Goal: Task Accomplishment & Management: Manage account settings

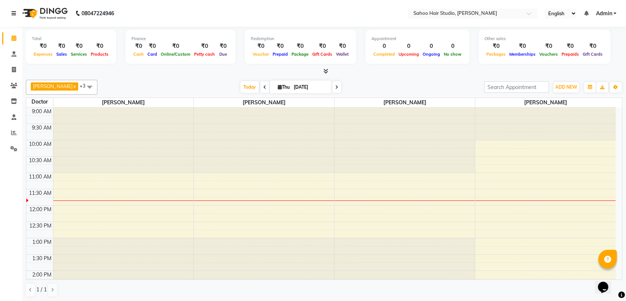
click at [13, 13] on icon at bounding box center [13, 13] width 4 height 5
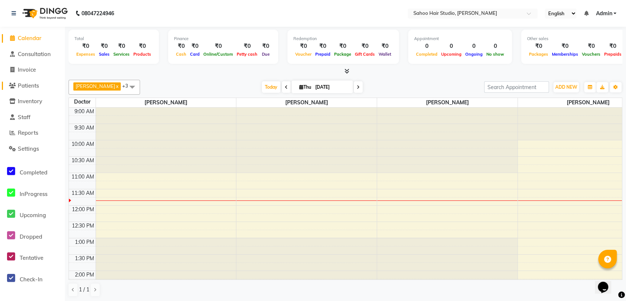
click at [38, 84] on span "Patients" at bounding box center [28, 85] width 21 height 7
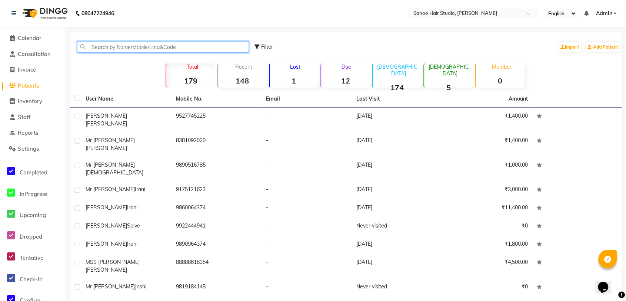
click at [110, 49] on input "text" at bounding box center [163, 46] width 172 height 11
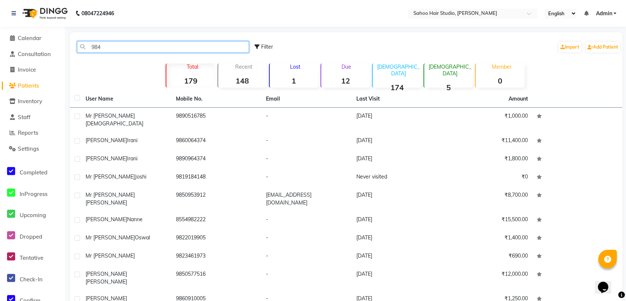
type input "9845"
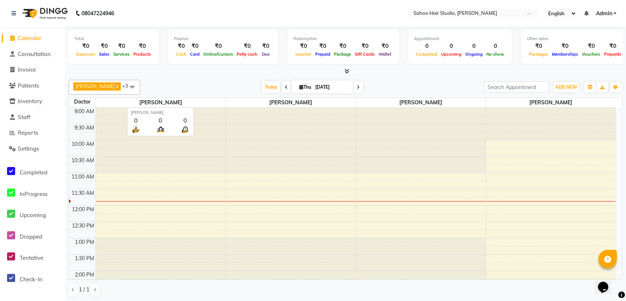
drag, startPoint x: 185, startPoint y: 140, endPoint x: 190, endPoint y: 98, distance: 42.5
click at [190, 98] on table "Doctor [PERSON_NAME] [PERSON_NAME] [PERSON_NAME] [PERSON_NAME] 9:00 AM 9:30 AM …" at bounding box center [346, 188] width 554 height 182
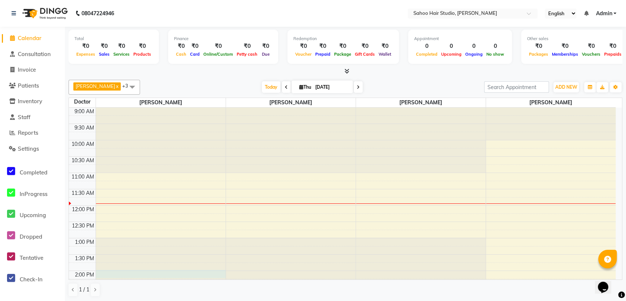
click at [123, 107] on div at bounding box center [161, 107] width 130 height 0
select select "82639"
select select "840"
select select "tentative"
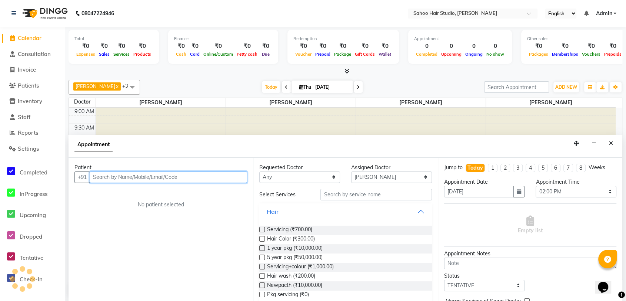
scroll to position [0, 0]
click at [155, 177] on input "text" at bounding box center [169, 176] width 158 height 11
click at [121, 176] on input "text" at bounding box center [169, 176] width 158 height 11
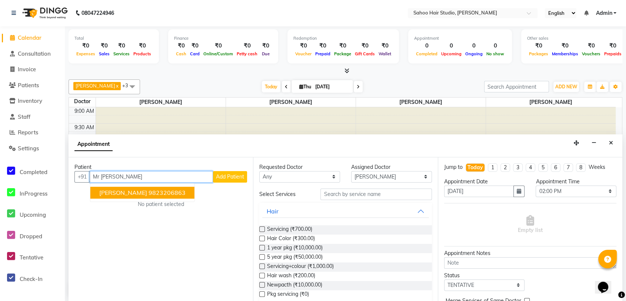
click at [152, 190] on ngb-highlight "9823206863" at bounding box center [167, 192] width 37 height 7
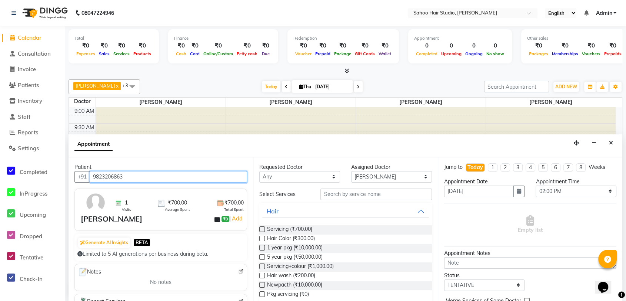
type input "9823206863"
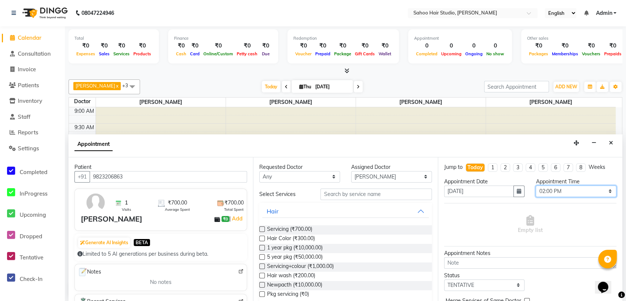
click at [546, 193] on select "Select 10:00 AM 11:00 AM 12:00 PM 01:00 PM 02:00 PM 03:00 PM 04:00 PM 05:00 PM …" at bounding box center [576, 190] width 81 height 11
select select "1080"
click at [536, 185] on select "Select 10:00 AM 11:00 AM 12:00 PM 01:00 PM 02:00 PM 03:00 PM 04:00 PM 05:00 PM …" at bounding box center [576, 190] width 81 height 11
click at [261, 229] on label at bounding box center [262, 229] width 6 height 6
click at [261, 229] on input "checkbox" at bounding box center [261, 229] width 5 height 5
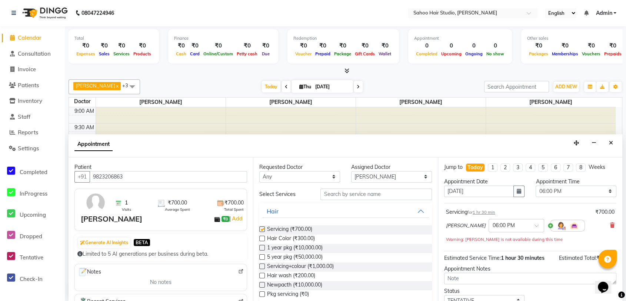
checkbox input "false"
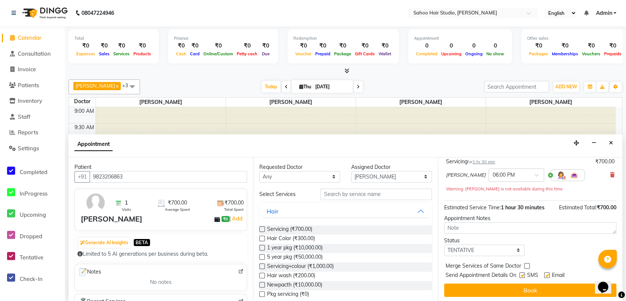
scroll to position [51, 0]
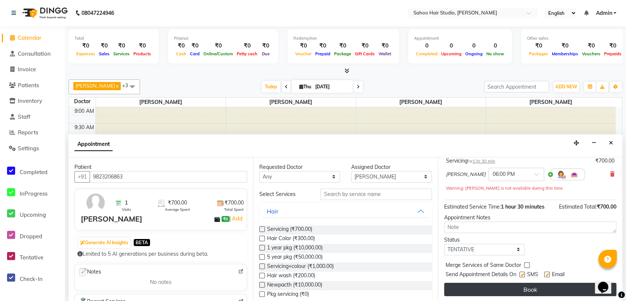
click at [540, 288] on button "Book" at bounding box center [530, 288] width 172 height 13
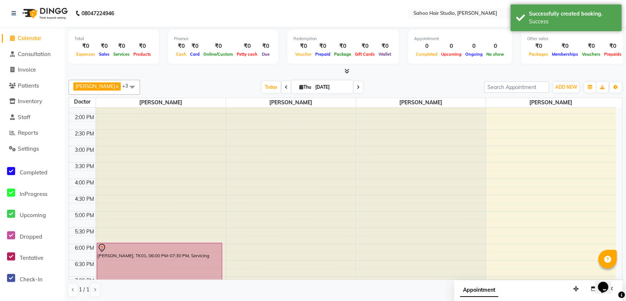
scroll to position [165, 0]
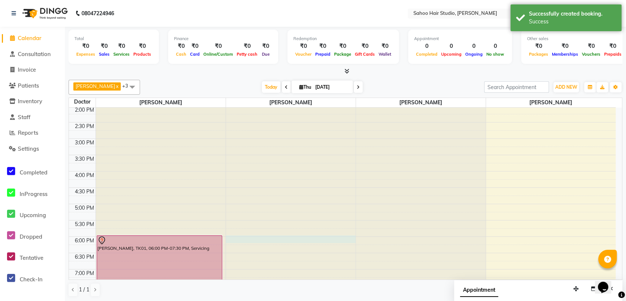
select select "82640"
select select "1080"
select select "tentative"
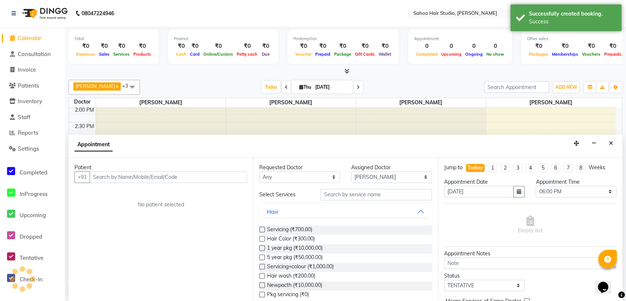
scroll to position [0, 0]
click at [159, 172] on input "text" at bounding box center [169, 176] width 158 height 11
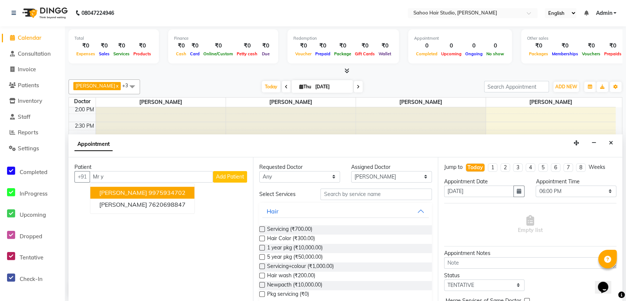
click at [169, 193] on ngb-highlight "9975934702" at bounding box center [167, 192] width 37 height 7
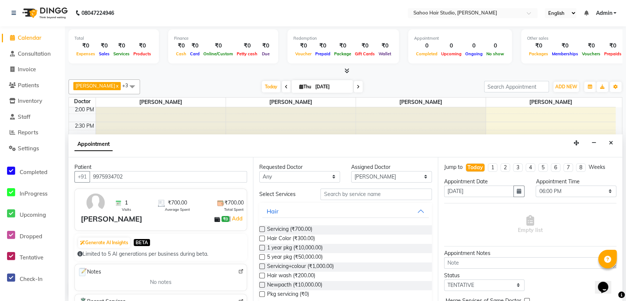
type input "9975934702"
click at [262, 227] on label at bounding box center [262, 229] width 6 height 6
click at [262, 227] on input "checkbox" at bounding box center [261, 229] width 5 height 5
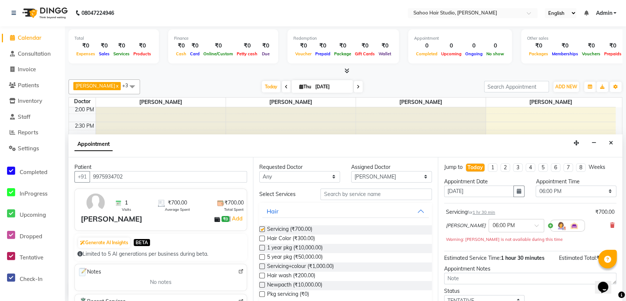
checkbox input "false"
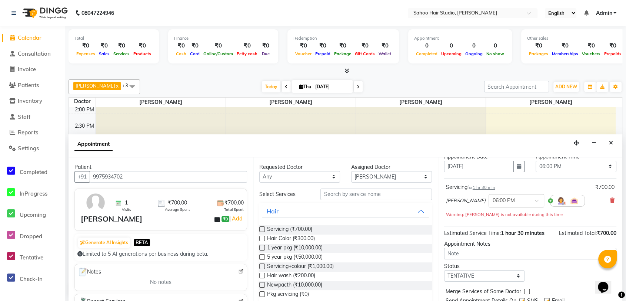
scroll to position [51, 0]
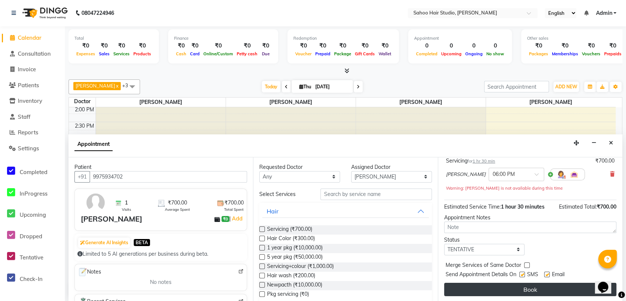
click at [541, 286] on button "Book" at bounding box center [530, 288] width 172 height 13
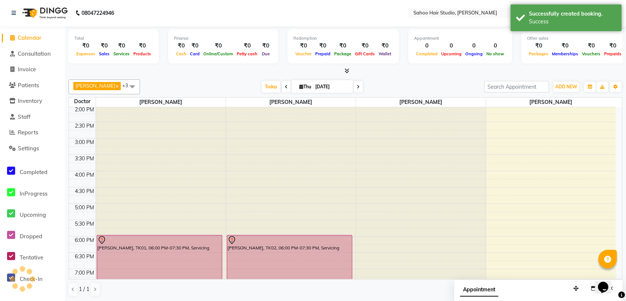
scroll to position [0, 0]
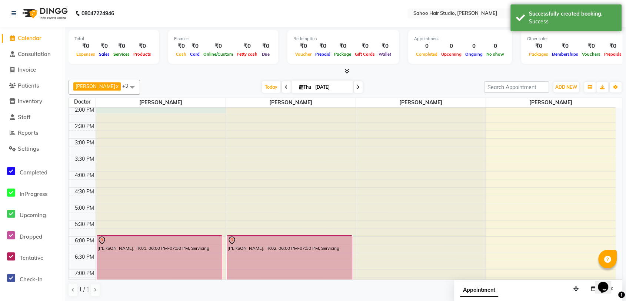
select select "82639"
select select "840"
select select "tentative"
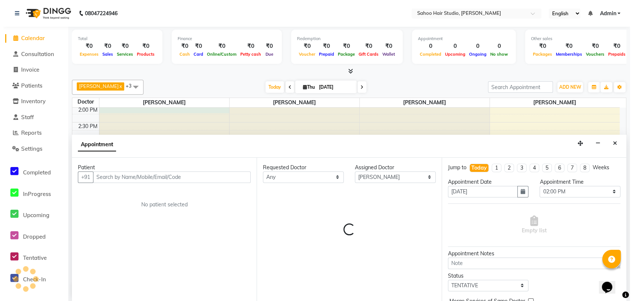
scroll to position [0, 0]
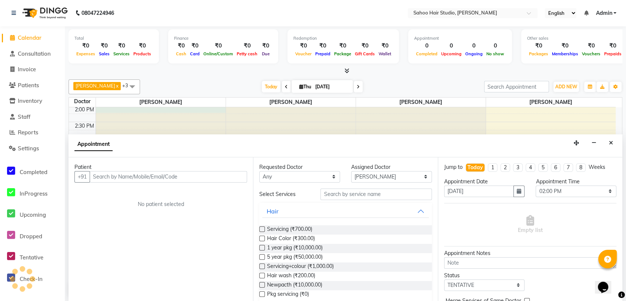
click at [106, 177] on input "text" at bounding box center [169, 176] width 158 height 11
type input "V"
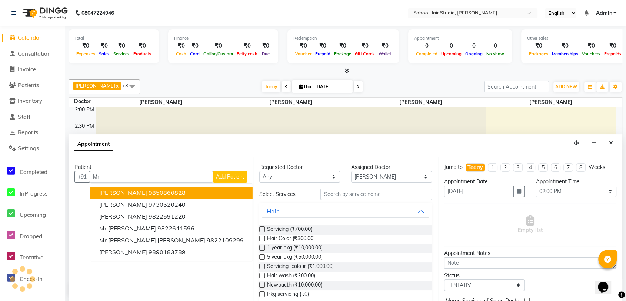
type input "M"
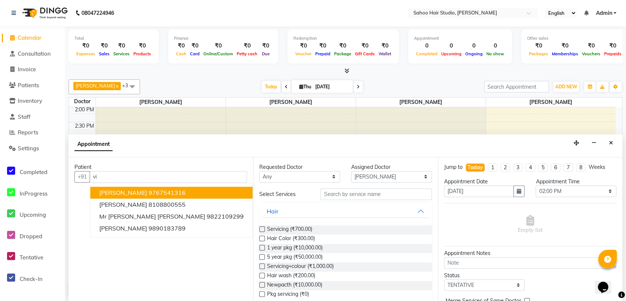
type input "v"
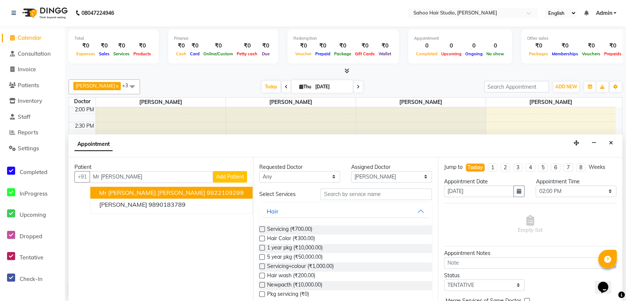
type input "Mr [PERSON_NAME]"
click at [233, 173] on span "Add Patient" at bounding box center [230, 176] width 28 height 7
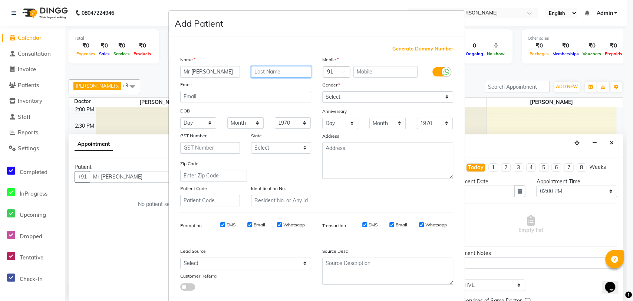
click at [266, 72] on input "text" at bounding box center [281, 71] width 60 height 11
type input "[PERSON_NAME]"
click at [372, 72] on input "text" at bounding box center [385, 71] width 64 height 11
type input "9960500501"
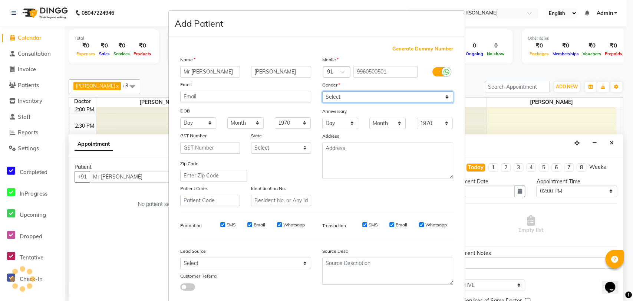
click at [364, 96] on select "Select [DEMOGRAPHIC_DATA] [DEMOGRAPHIC_DATA] Other Prefer Not To Say" at bounding box center [387, 96] width 131 height 11
select select "[DEMOGRAPHIC_DATA]"
click at [322, 91] on select "Select [DEMOGRAPHIC_DATA] [DEMOGRAPHIC_DATA] Other Prefer Not To Say" at bounding box center [387, 96] width 131 height 11
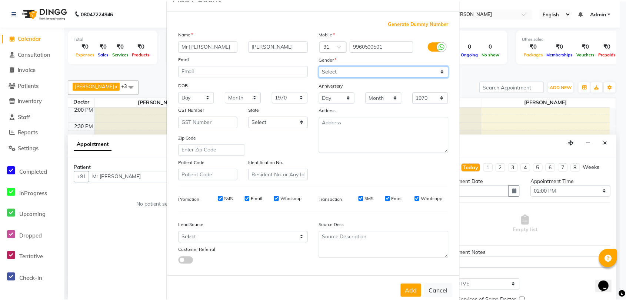
scroll to position [40, 0]
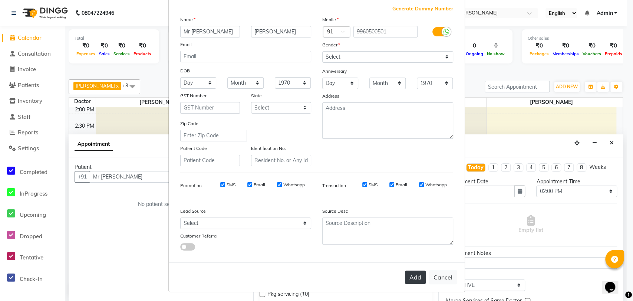
click at [409, 275] on button "Add" at bounding box center [415, 276] width 21 height 13
type input "9960500501"
select select
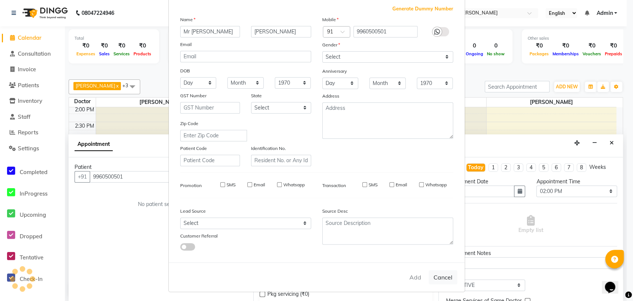
select select
checkbox input "false"
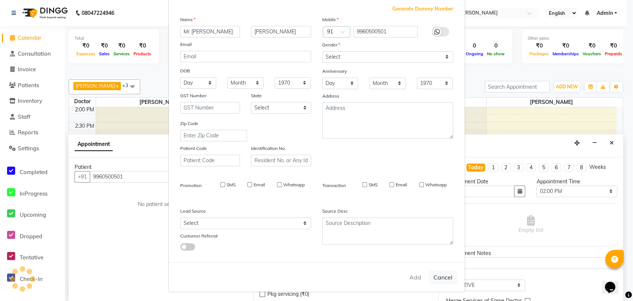
checkbox input "false"
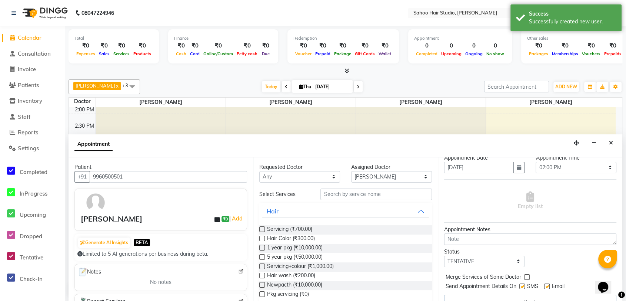
scroll to position [36, 0]
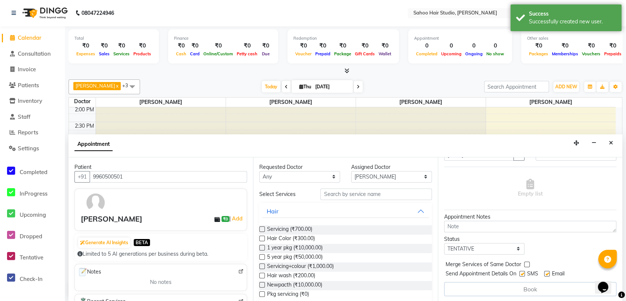
click at [262, 227] on label at bounding box center [262, 229] width 6 height 6
click at [262, 227] on input "checkbox" at bounding box center [261, 229] width 5 height 5
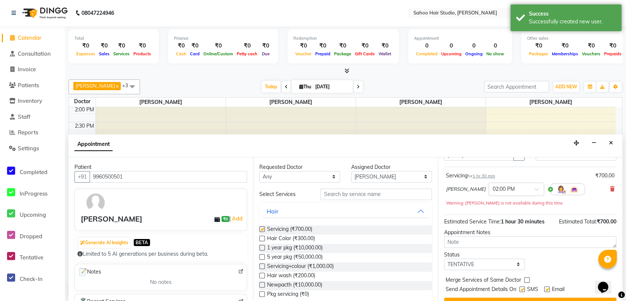
checkbox input "false"
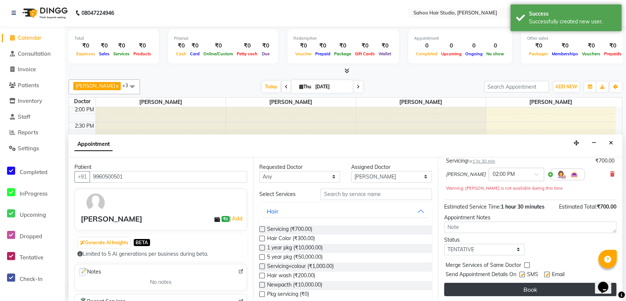
click at [503, 287] on button "Book" at bounding box center [530, 288] width 172 height 13
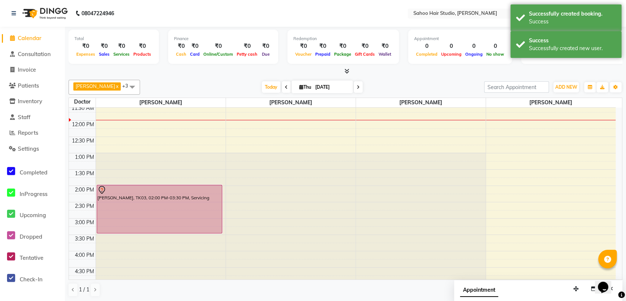
scroll to position [41, 0]
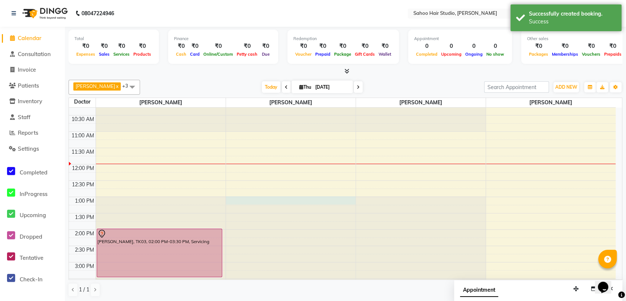
click at [234, 66] on div at bounding box center [291, 66] width 130 height 0
select select "82640"
select select "780"
select select "tentative"
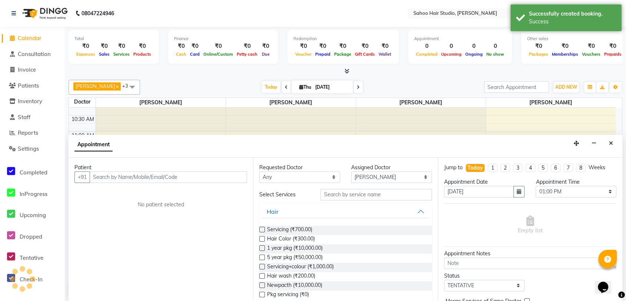
scroll to position [0, 0]
click at [163, 175] on input "text" at bounding box center [169, 176] width 158 height 11
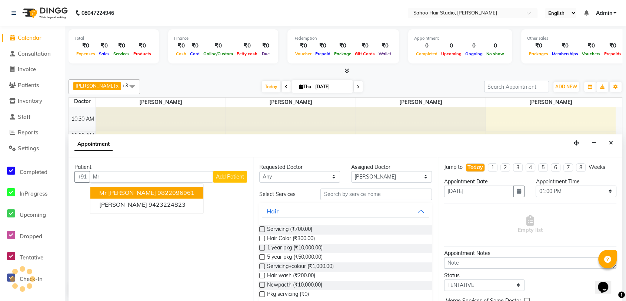
type input "M"
click at [162, 191] on ngb-highlight "9763151996" at bounding box center [167, 192] width 37 height 7
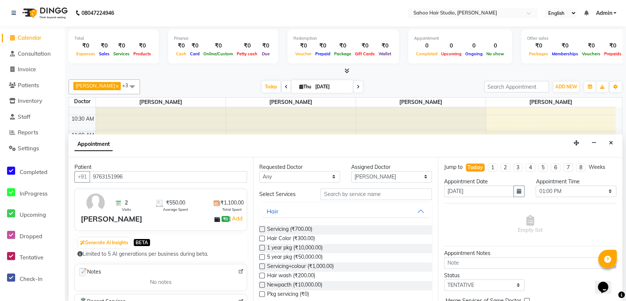
type input "9763151996"
click at [262, 228] on label at bounding box center [262, 229] width 6 height 6
click at [262, 228] on input "checkbox" at bounding box center [261, 229] width 5 height 5
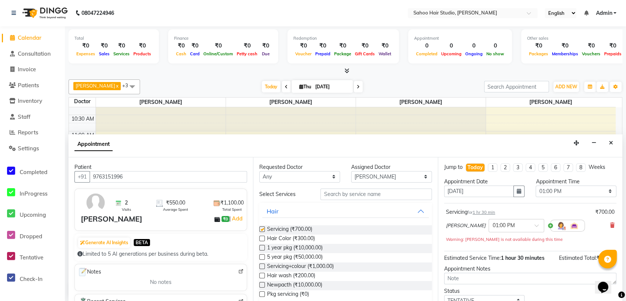
checkbox input "false"
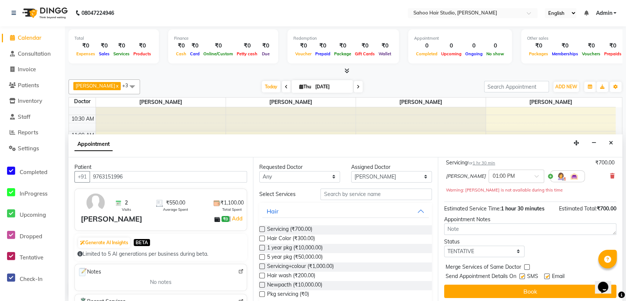
scroll to position [51, 0]
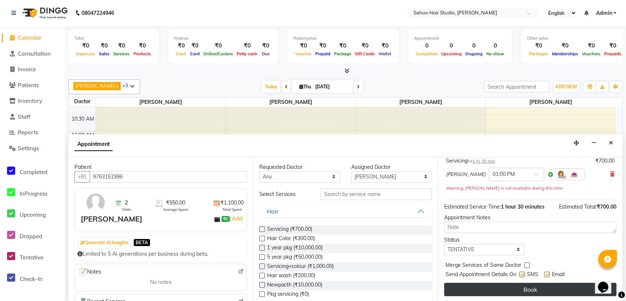
click at [523, 286] on button "Book" at bounding box center [530, 288] width 172 height 13
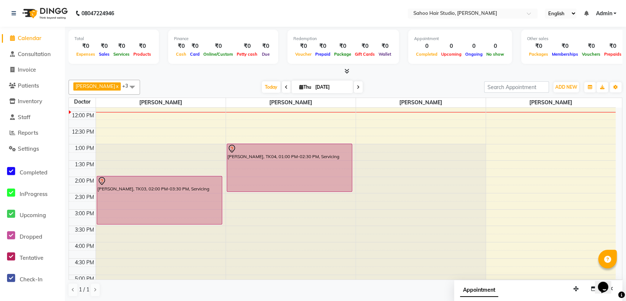
scroll to position [53, 0]
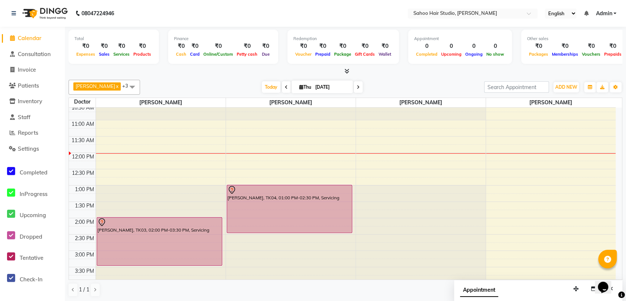
click at [112, 170] on div "9:00 AM 9:30 AM 10:00 AM 10:30 AM 11:00 AM 11:30 AM 12:00 PM 12:30 PM 1:00 PM 1…" at bounding box center [342, 250] width 547 height 391
select select "82639"
select select "tentative"
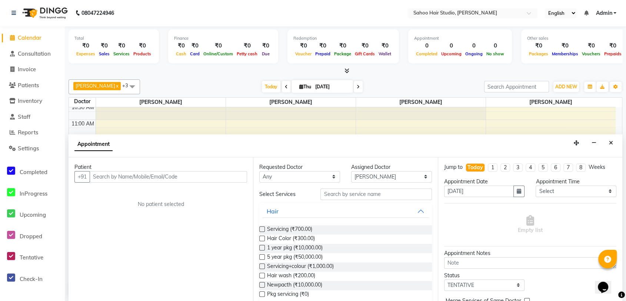
click at [115, 176] on input "text" at bounding box center [169, 176] width 158 height 11
type input "m"
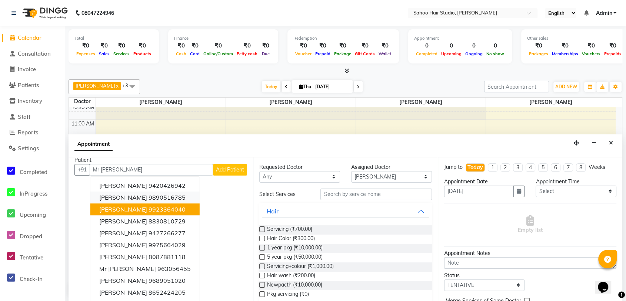
scroll to position [0, 0]
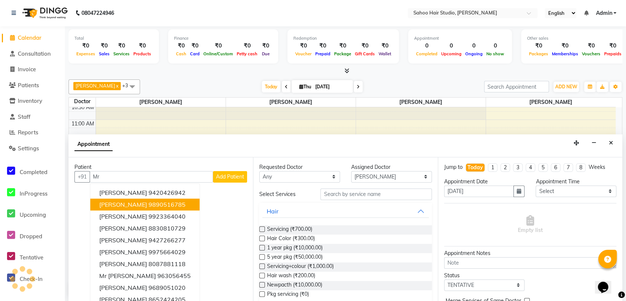
type input "M"
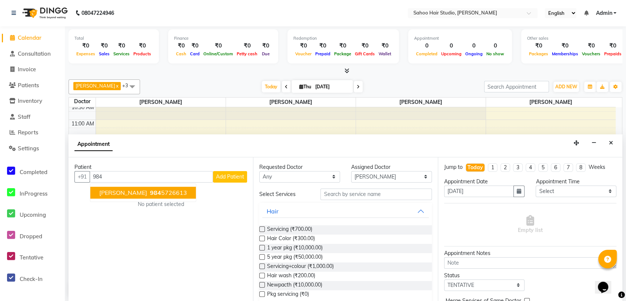
click at [140, 193] on span "[PERSON_NAME]" at bounding box center [123, 192] width 48 height 7
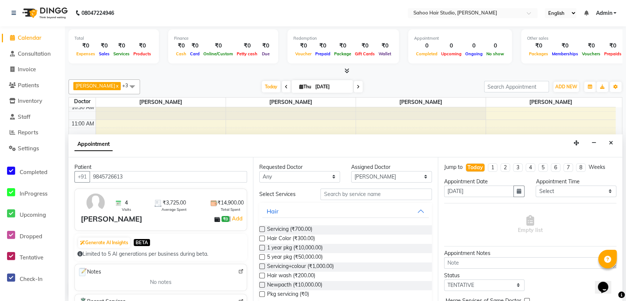
type input "9845726613"
click at [263, 228] on label at bounding box center [262, 229] width 6 height 6
click at [263, 228] on input "checkbox" at bounding box center [261, 229] width 5 height 5
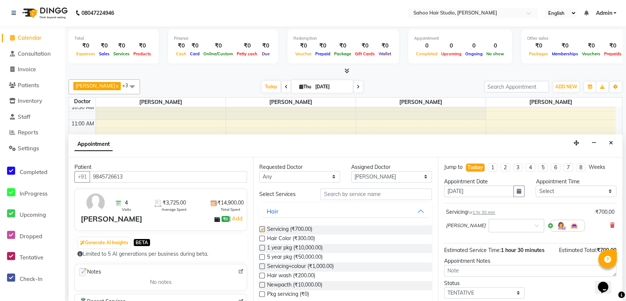
checkbox input "false"
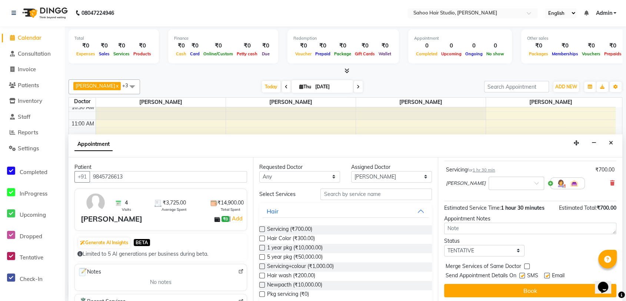
scroll to position [44, 0]
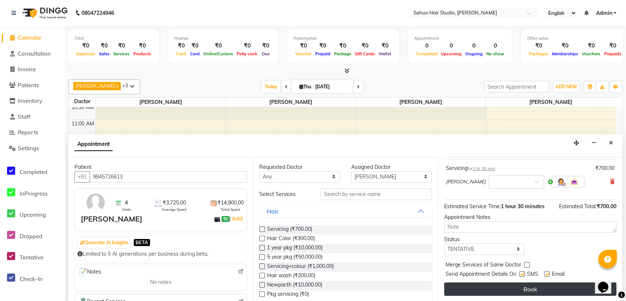
click at [497, 291] on button "Book" at bounding box center [530, 288] width 172 height 13
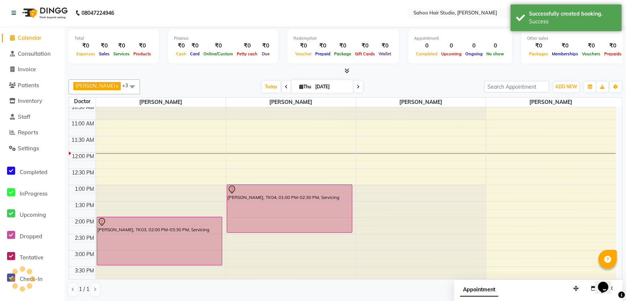
scroll to position [0, 0]
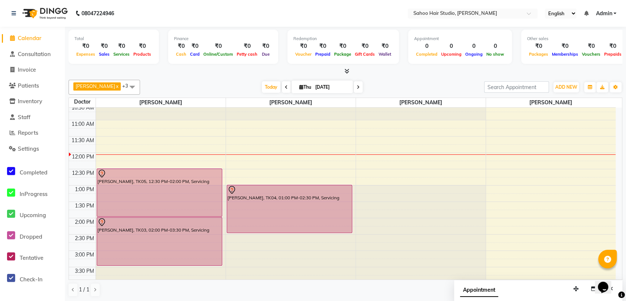
click at [495, 186] on div "9:00 AM 9:30 AM 10:00 AM 10:30 AM 11:00 AM 11:30 AM 12:00 PM 12:30 PM 1:00 PM 1…" at bounding box center [342, 250] width 547 height 391
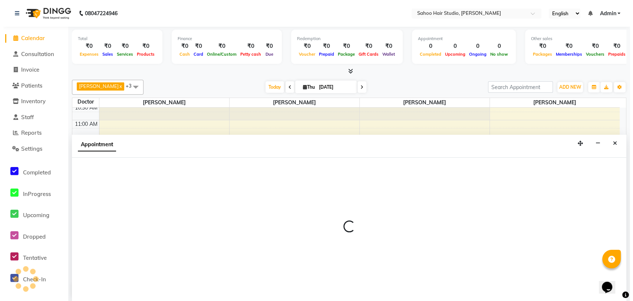
scroll to position [0, 0]
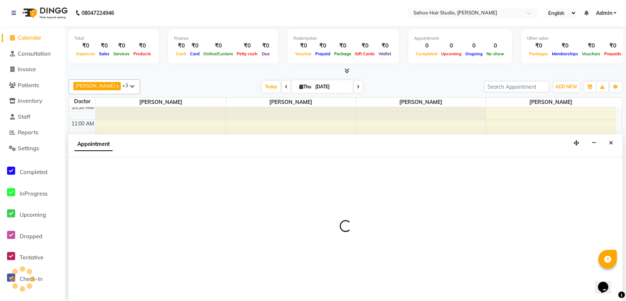
select select "84285"
select select "780"
select select "tentative"
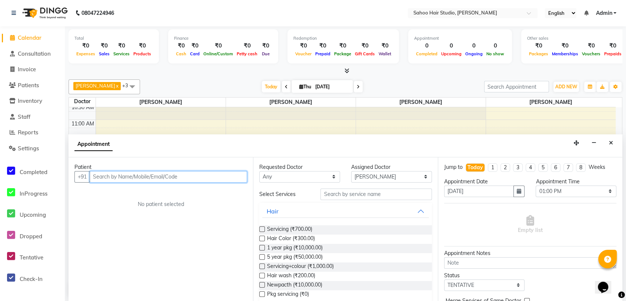
click at [172, 175] on input "text" at bounding box center [169, 176] width 158 height 11
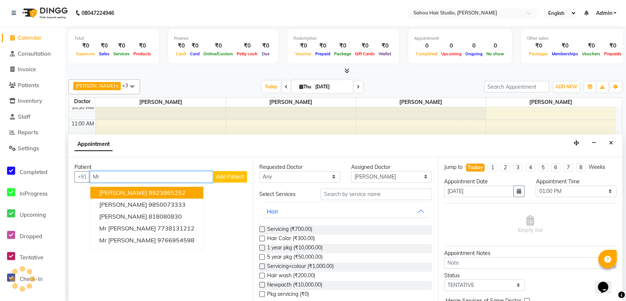
type input "M"
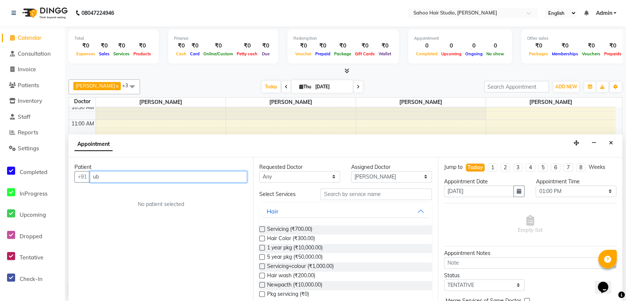
type input "u"
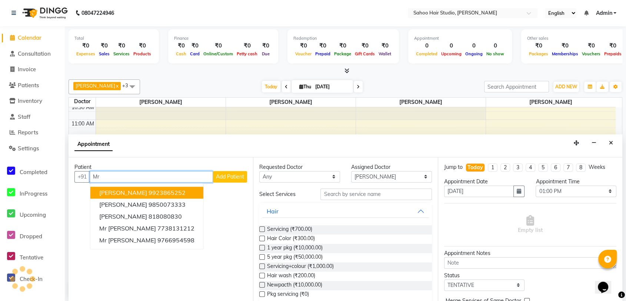
type input "M"
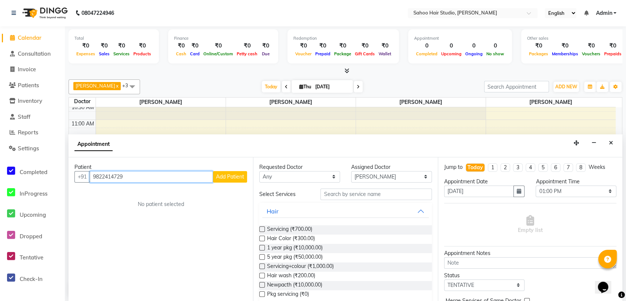
drag, startPoint x: 113, startPoint y: 175, endPoint x: 91, endPoint y: 178, distance: 21.7
click at [91, 178] on input "9822414729" at bounding box center [151, 176] width 123 height 11
click at [156, 177] on input "9822414729" at bounding box center [151, 176] width 123 height 11
type input "9"
type input "Mr [PERSON_NAME]"
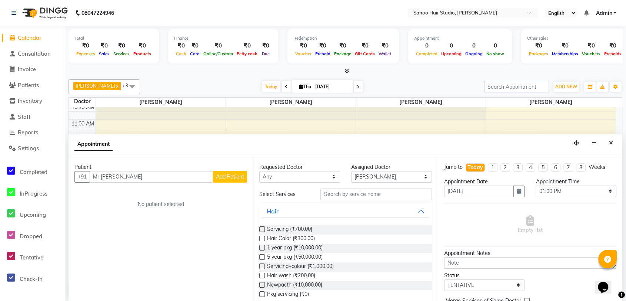
click at [221, 175] on span "Add Patient" at bounding box center [230, 176] width 28 height 7
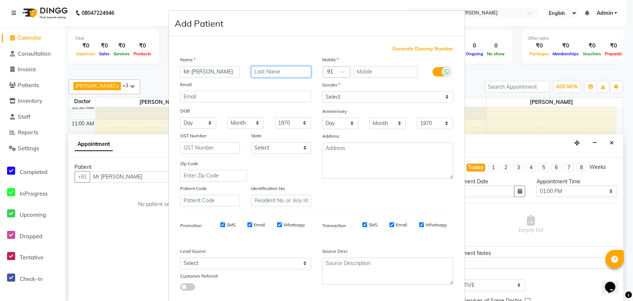
click at [269, 72] on input "text" at bounding box center [281, 71] width 60 height 11
type input "[PERSON_NAME]"
click at [367, 72] on input "text" at bounding box center [385, 71] width 64 height 11
click at [365, 72] on input "text" at bounding box center [385, 71] width 64 height 11
paste input "9822414729"
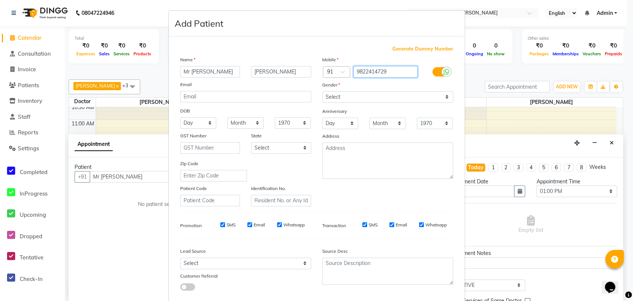
type input "9822414729"
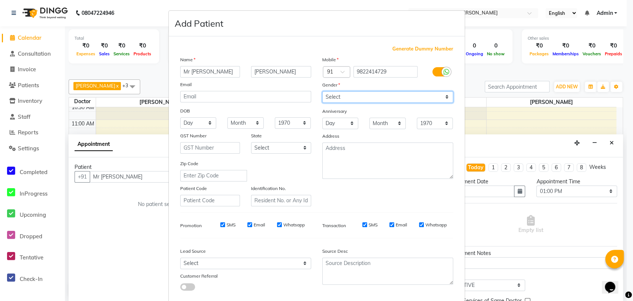
click at [355, 97] on select "Select [DEMOGRAPHIC_DATA] [DEMOGRAPHIC_DATA] Other Prefer Not To Say" at bounding box center [387, 96] width 131 height 11
select select "[DEMOGRAPHIC_DATA]"
click at [322, 91] on select "Select [DEMOGRAPHIC_DATA] [DEMOGRAPHIC_DATA] Other Prefer Not To Say" at bounding box center [387, 96] width 131 height 11
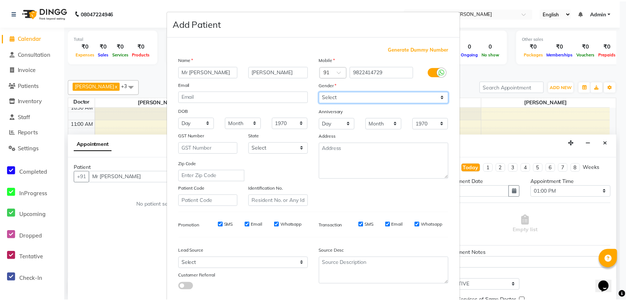
scroll to position [40, 0]
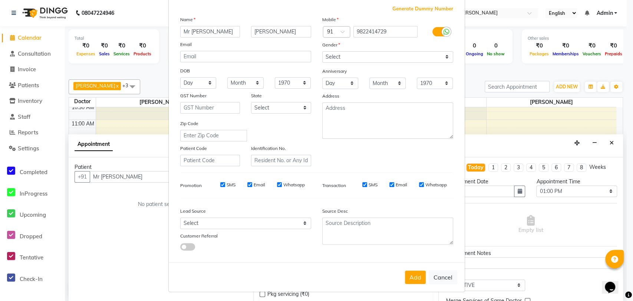
click at [407, 276] on button "Add" at bounding box center [415, 276] width 21 height 13
type input "9822414729"
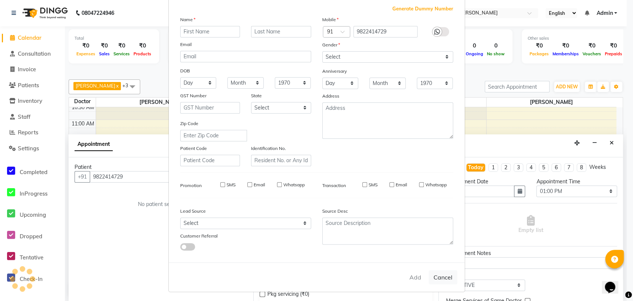
select select
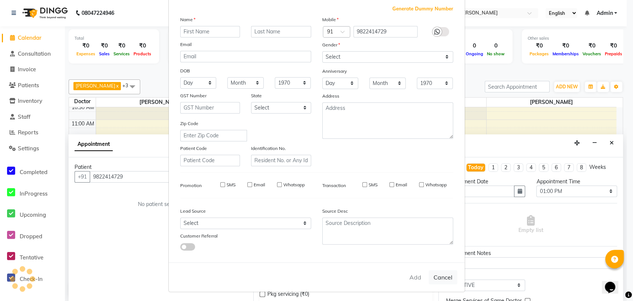
select select
checkbox input "false"
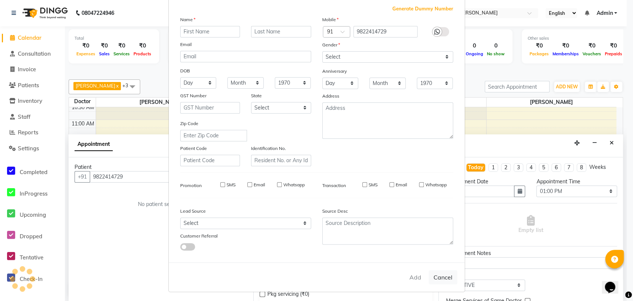
checkbox input "false"
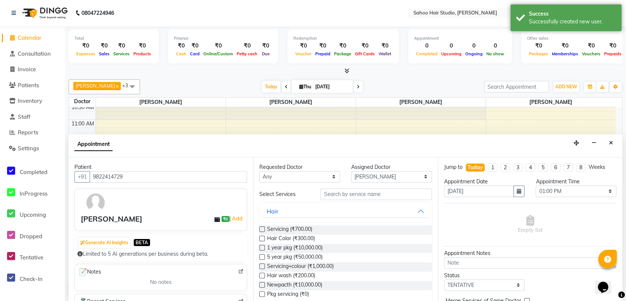
click at [261, 226] on label at bounding box center [262, 229] width 6 height 6
click at [261, 227] on input "checkbox" at bounding box center [261, 229] width 5 height 5
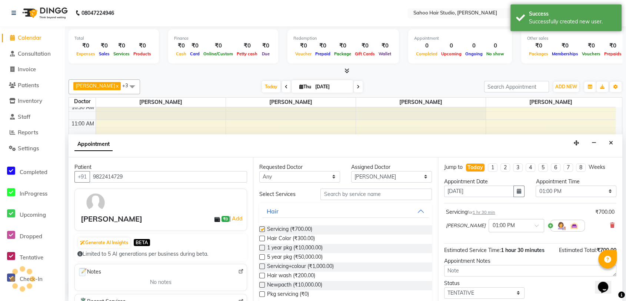
checkbox input "false"
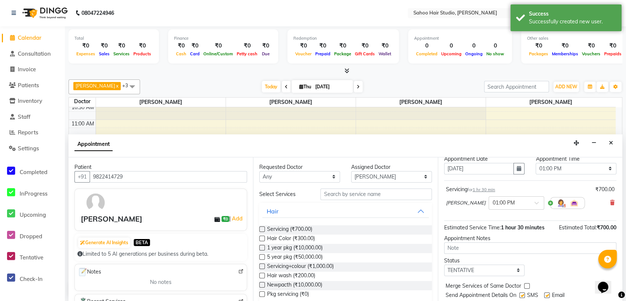
scroll to position [3, 0]
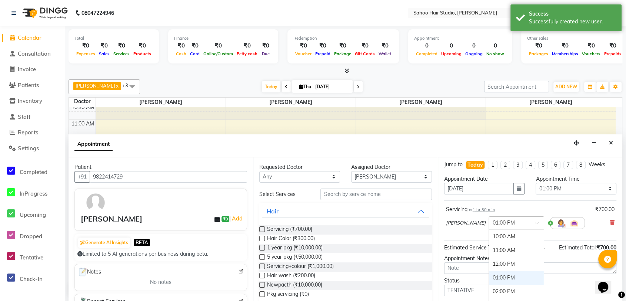
click at [499, 223] on input "text" at bounding box center [509, 222] width 33 height 8
click at [499, 222] on input "text" at bounding box center [509, 222] width 33 height 8
click at [498, 220] on input "text" at bounding box center [509, 222] width 33 height 8
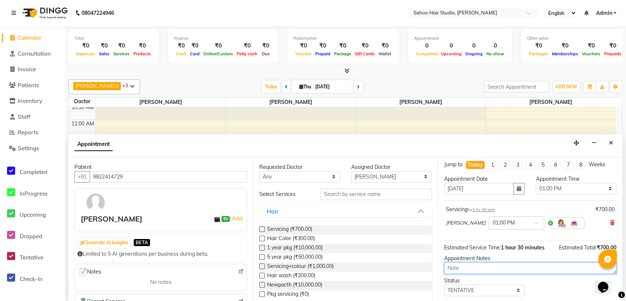
click at [549, 272] on textarea at bounding box center [530, 267] width 172 height 11
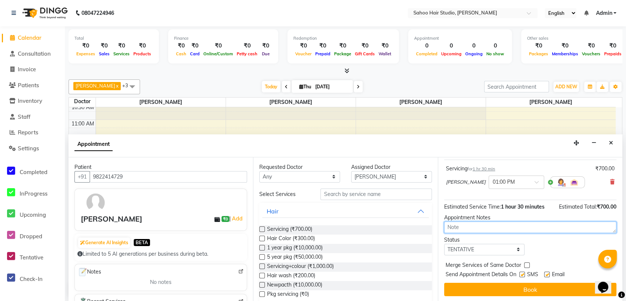
scroll to position [44, 0]
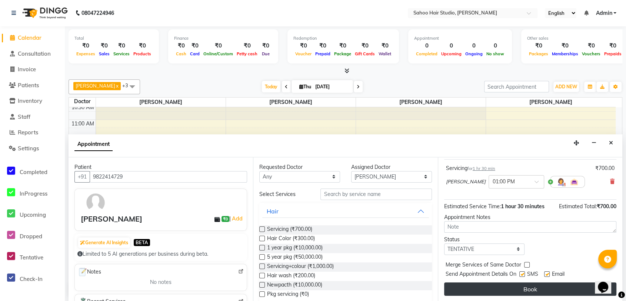
click at [527, 288] on button "Book" at bounding box center [530, 288] width 172 height 13
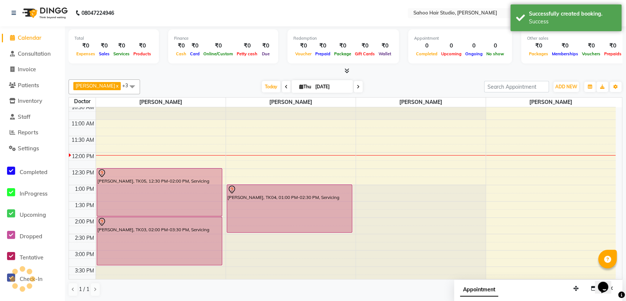
scroll to position [0, 0]
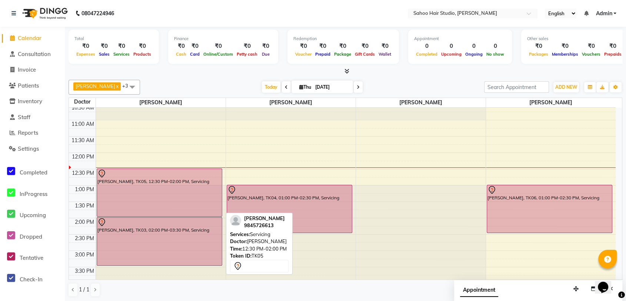
click at [181, 206] on div "[PERSON_NAME], TK05, 12:30 PM-02:00 PM, Servicing" at bounding box center [159, 192] width 125 height 47
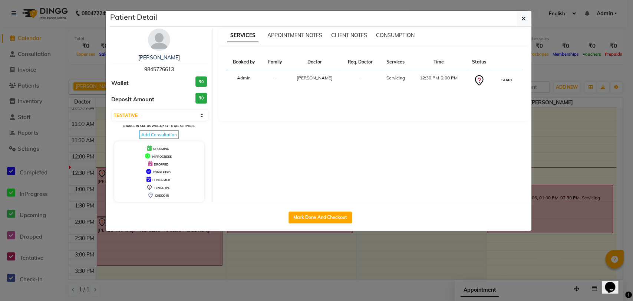
click at [506, 80] on button "START" at bounding box center [506, 79] width 15 height 9
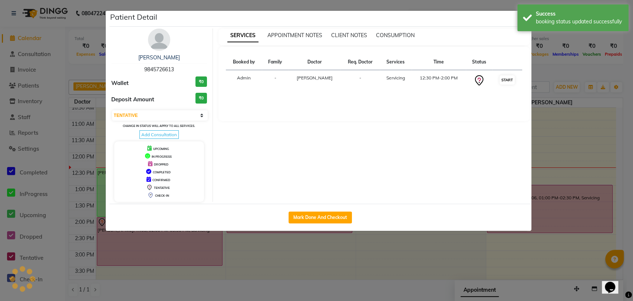
select select "1"
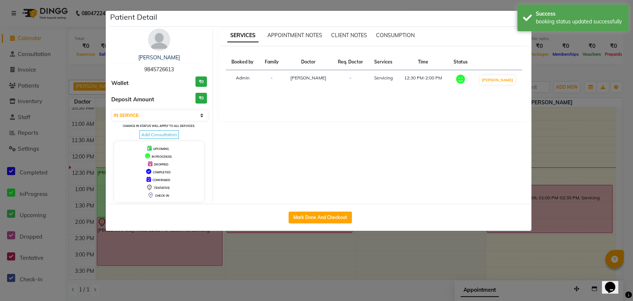
click at [498, 250] on ngb-modal-window "Patient Detail [PERSON_NAME] 9845726613 Wallet ₹0 Deposit Amount ₹0 Select IN S…" at bounding box center [316, 150] width 633 height 301
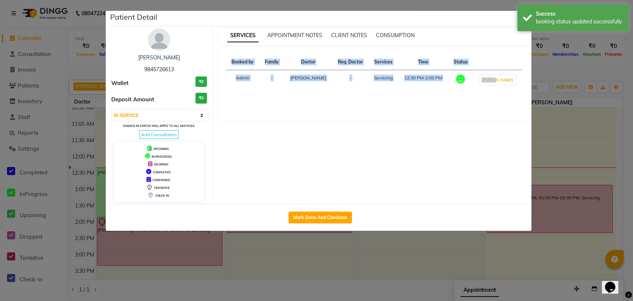
click at [498, 250] on ngb-modal-window "Patient Detail [PERSON_NAME] 9845726613 Wallet ₹0 Deposit Amount ₹0 Select IN S…" at bounding box center [316, 150] width 633 height 301
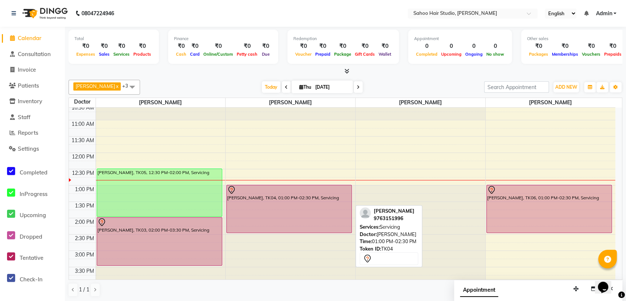
click at [279, 193] on div at bounding box center [289, 189] width 124 height 9
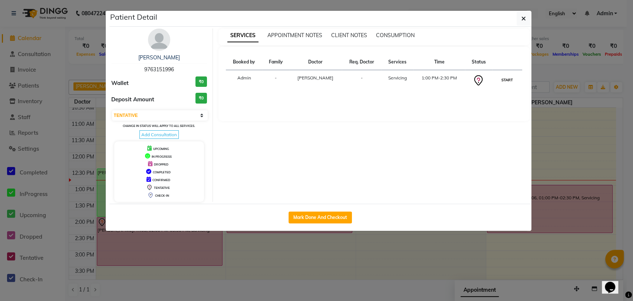
click at [506, 78] on button "START" at bounding box center [506, 79] width 15 height 9
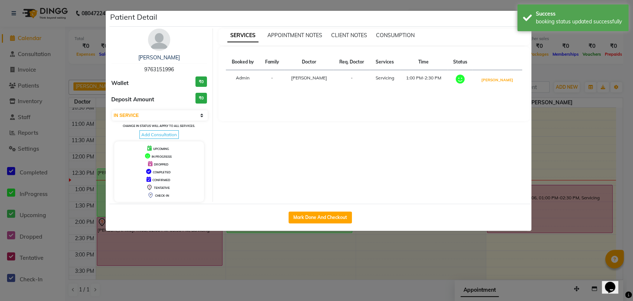
click at [506, 78] on button "[PERSON_NAME]" at bounding box center [496, 79] width 35 height 9
select select "3"
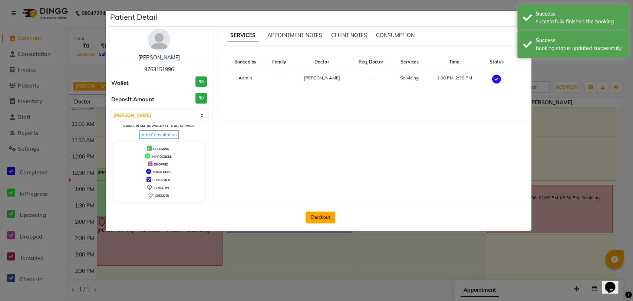
click at [325, 217] on button "Checkout" at bounding box center [320, 217] width 30 height 12
select select "service"
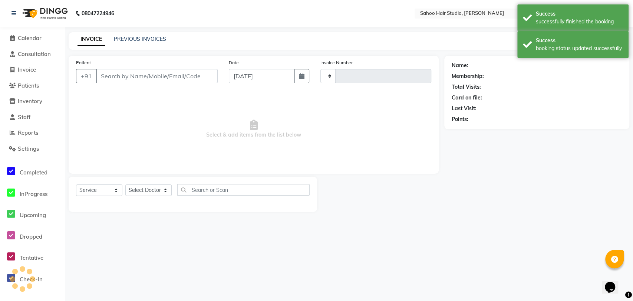
type input "0262"
select select "8465"
type input "9763151996"
select select "82640"
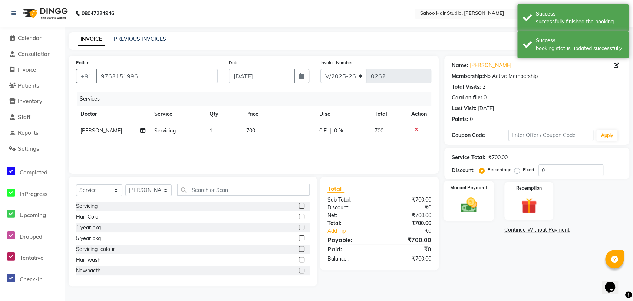
click at [468, 203] on img at bounding box center [468, 204] width 27 height 19
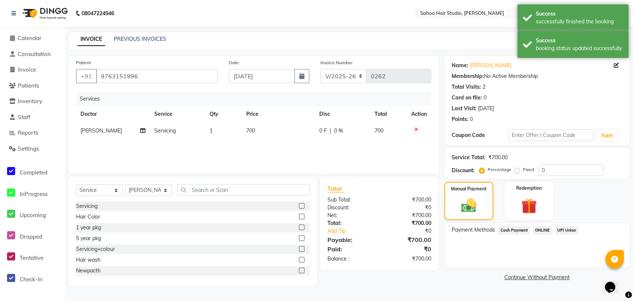
click at [511, 230] on span "Cash Payment" at bounding box center [514, 230] width 32 height 9
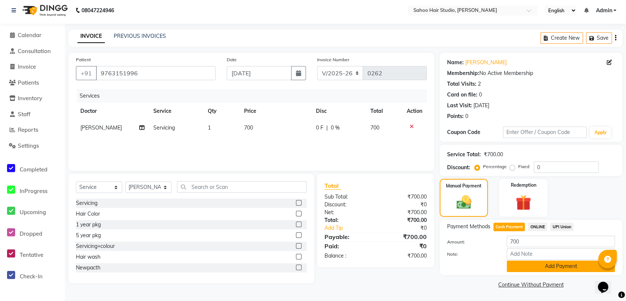
scroll to position [3, 0]
click at [529, 262] on button "Add Payment" at bounding box center [561, 265] width 108 height 11
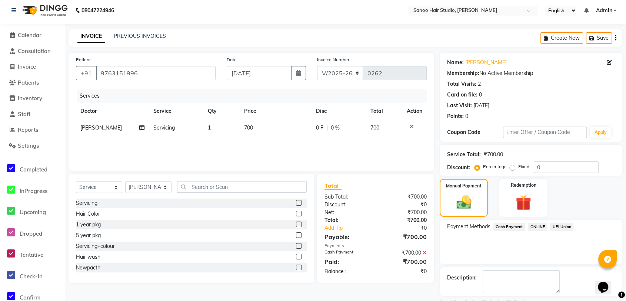
scroll to position [34, 0]
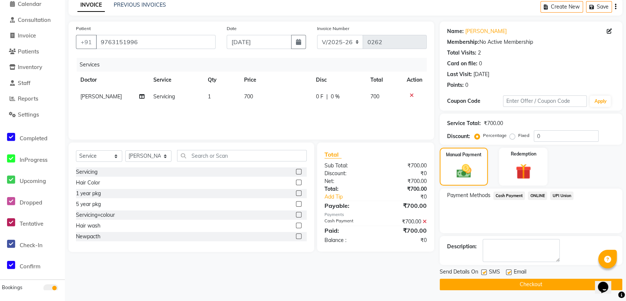
click at [483, 270] on label at bounding box center [484, 272] width 6 height 6
click at [483, 270] on input "checkbox" at bounding box center [483, 272] width 5 height 5
checkbox input "false"
click at [495, 288] on button "Checkout" at bounding box center [531, 283] width 183 height 11
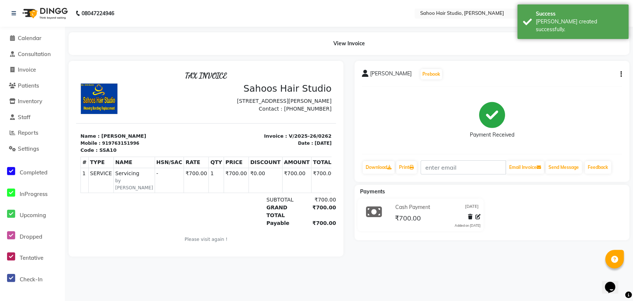
select select "8465"
select select "service"
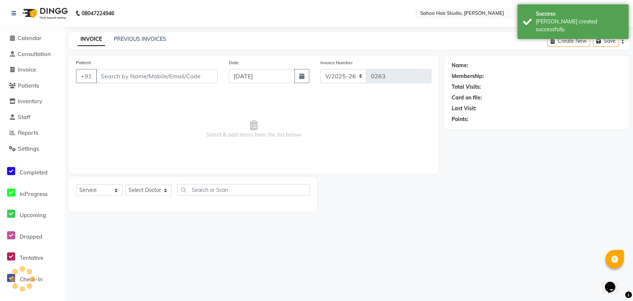
type input "9763151996"
select select "82640"
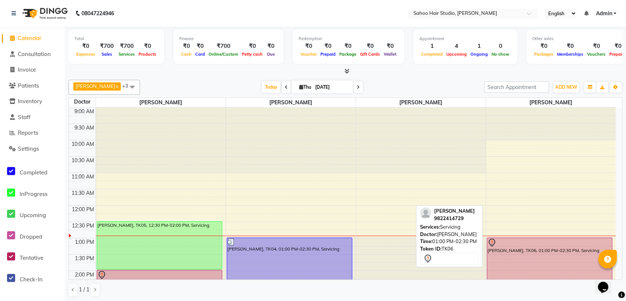
click at [521, 241] on div at bounding box center [550, 242] width 125 height 9
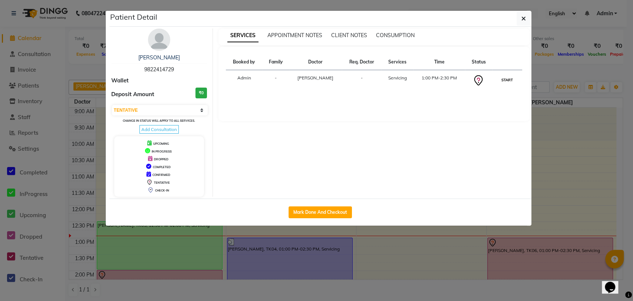
click at [506, 79] on button "START" at bounding box center [506, 79] width 15 height 9
select select "1"
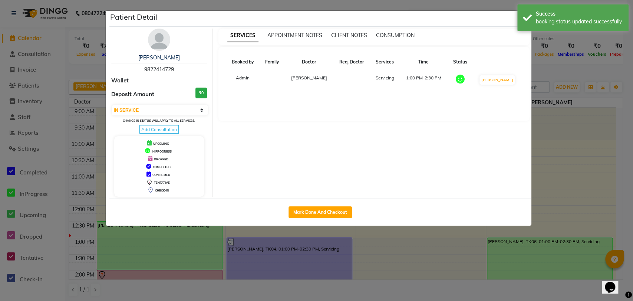
click at [505, 13] on div "Patient Detail" at bounding box center [320, 19] width 422 height 16
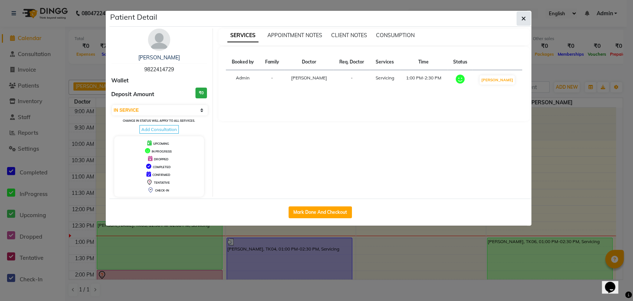
click at [526, 19] on button "button" at bounding box center [523, 18] width 14 height 14
